Goal: Transaction & Acquisition: Purchase product/service

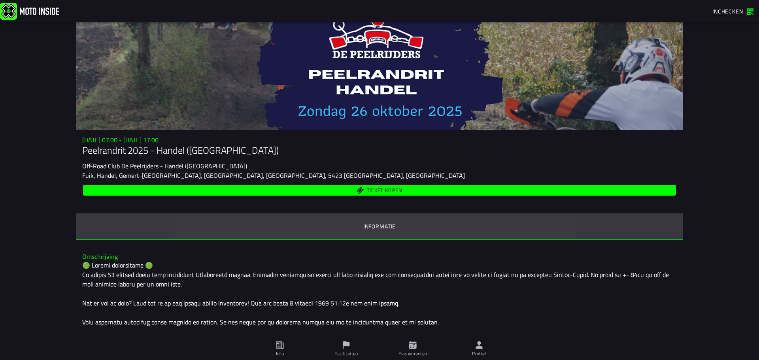
click at [372, 227] on ion-segment-button "Informatie" at bounding box center [379, 226] width 607 height 27
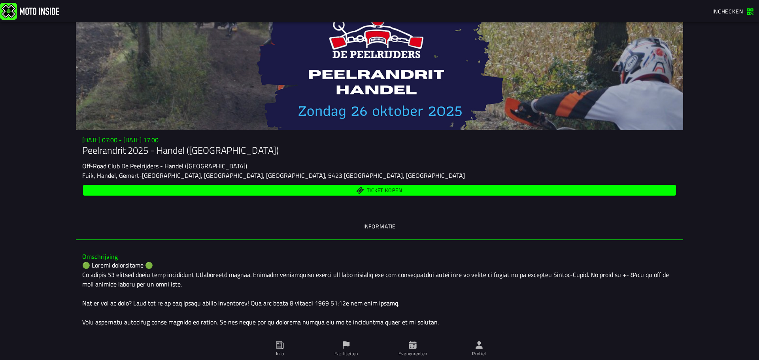
click at [375, 181] on div "[DATE] 07:00 - [DATE] 17:00 Peelrandrit 2025 - Handel ([GEOGRAPHIC_DATA]) Off-R…" at bounding box center [379, 166] width 607 height 61
click at [375, 188] on span "Ticket kopen" at bounding box center [385, 190] width 36 height 5
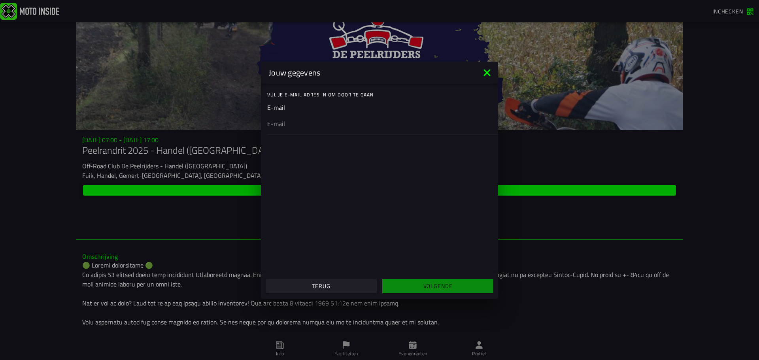
click at [319, 126] on input "email" at bounding box center [379, 123] width 225 height 9
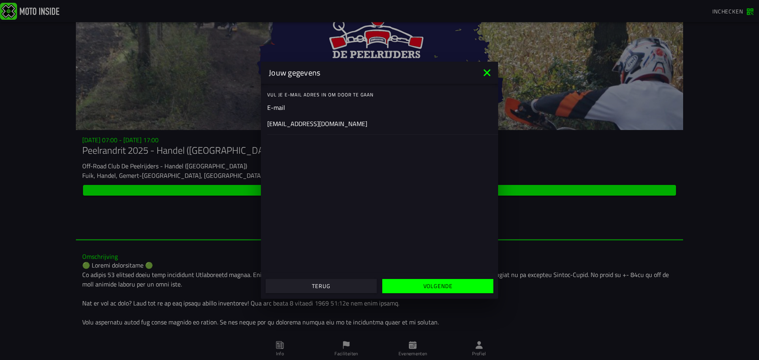
type input "[EMAIL_ADDRESS][DOMAIN_NAME]"
click at [415, 278] on ion-col "Volgende" at bounding box center [437, 286] width 117 height 21
click at [423, 287] on span "Volgende" at bounding box center [437, 286] width 99 height 6
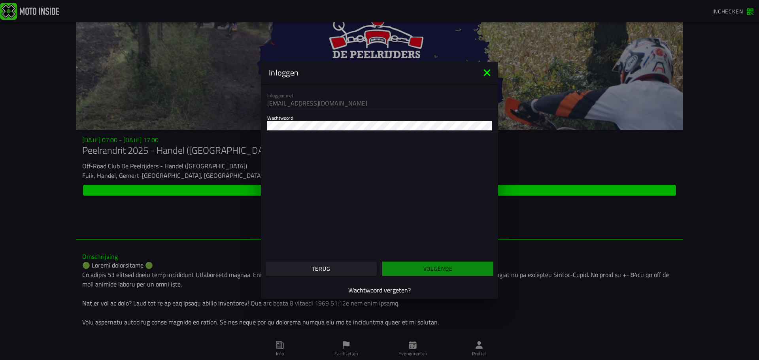
click at [487, 73] on icon at bounding box center [486, 72] width 7 height 7
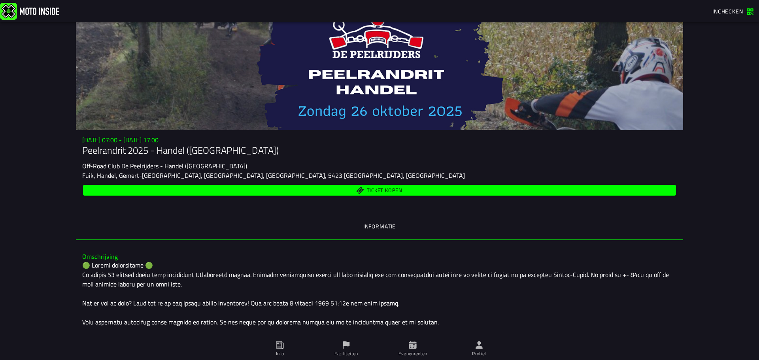
click at [380, 222] on ion-segment-button "Informatie" at bounding box center [379, 226] width 607 height 27
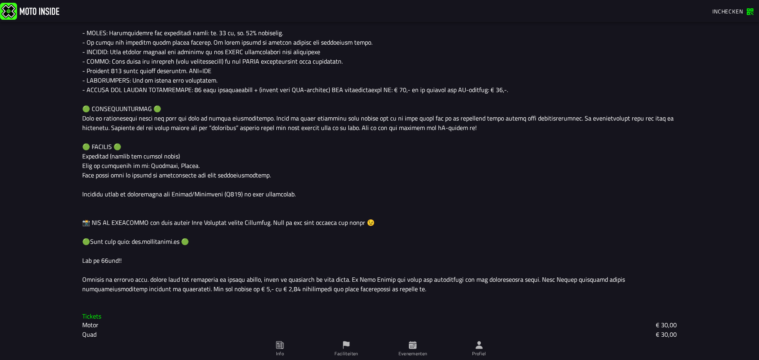
scroll to position [617, 0]
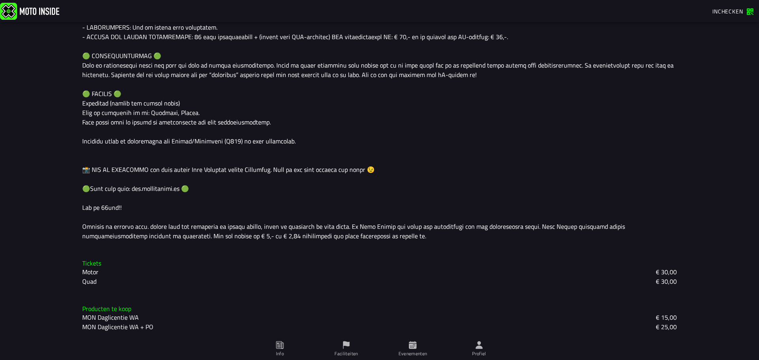
click at [0, 0] on slot "Motor" at bounding box center [0, 0] width 0 height 0
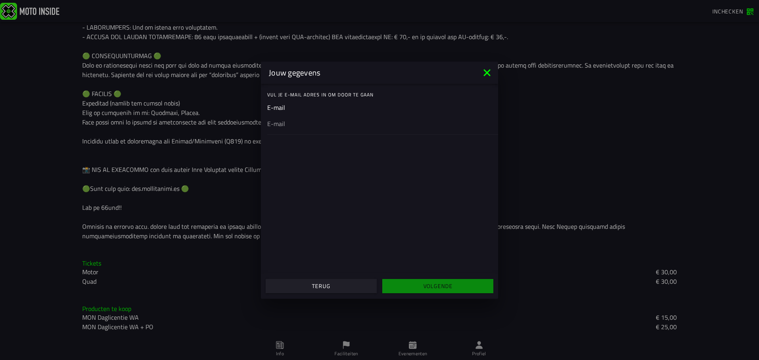
click at [362, 284] on span "Terug" at bounding box center [321, 286] width 99 height 6
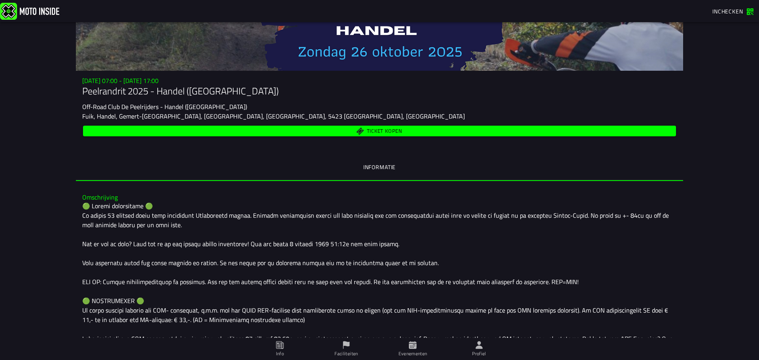
scroll to position [0, 0]
